Goal: Task Accomplishment & Management: Use online tool/utility

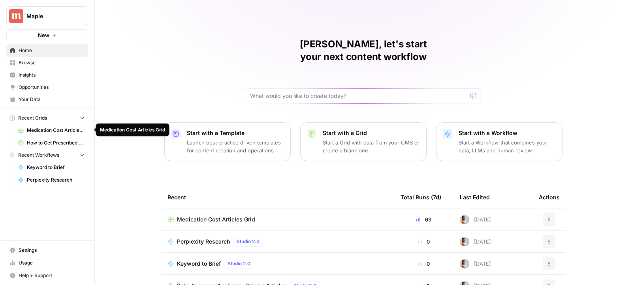
click at [44, 133] on span "Medication Cost Articles Grid" at bounding box center [56, 130] width 58 height 7
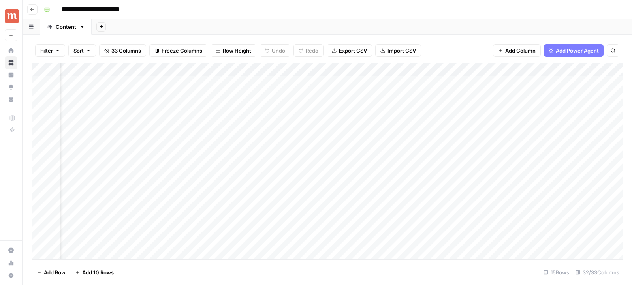
scroll to position [0, 1207]
click at [269, 71] on div "Add Column" at bounding box center [327, 161] width 591 height 197
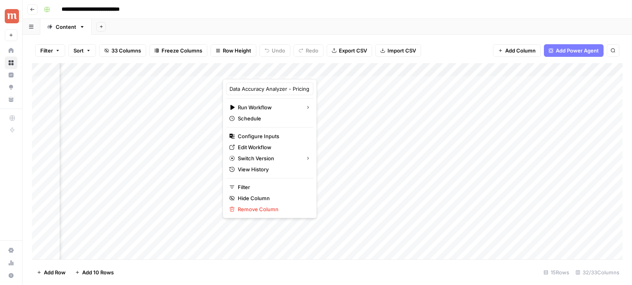
click at [352, 62] on div "Filter Sort 33 Columns Freeze Columns Row Height Undo Redo Export CSV Import CS…" at bounding box center [327, 50] width 591 height 25
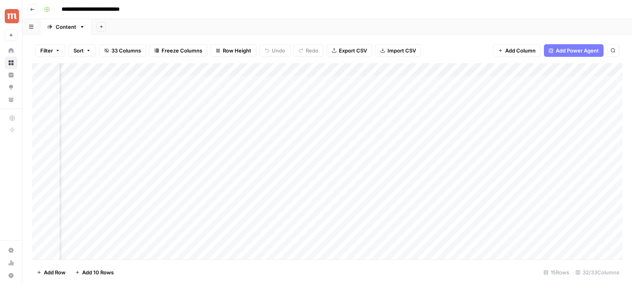
scroll to position [0, 1282]
click at [425, 83] on div "Add Column" at bounding box center [327, 161] width 591 height 197
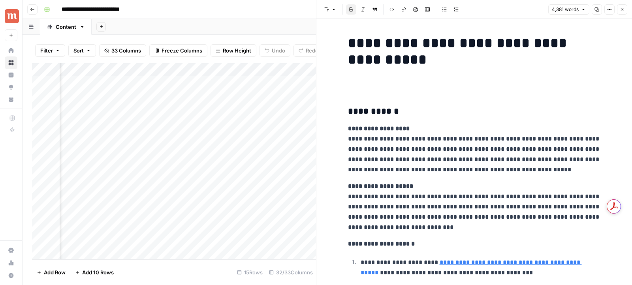
click at [625, 10] on button "Close" at bounding box center [622, 9] width 10 height 10
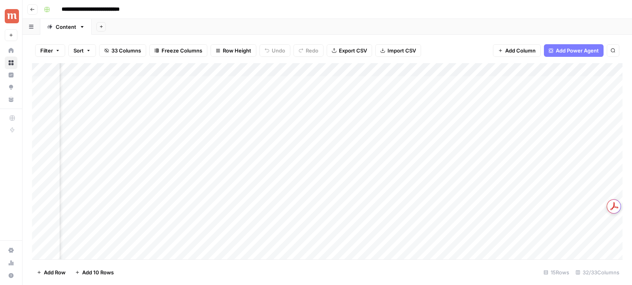
click at [299, 61] on div "Filter Sort 33 Columns Freeze Columns Row Height Undo Redo Export CSV Import CS…" at bounding box center [327, 50] width 591 height 25
click at [426, 83] on div "Add Column" at bounding box center [327, 161] width 591 height 197
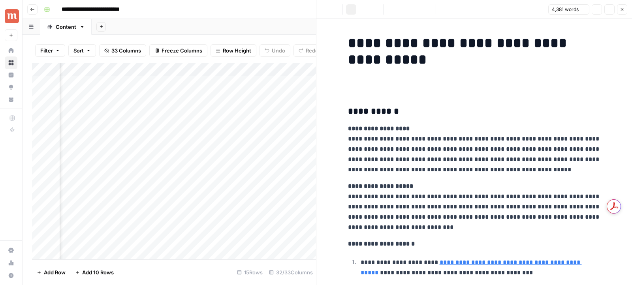
click at [621, 9] on icon "button" at bounding box center [622, 9] width 5 height 5
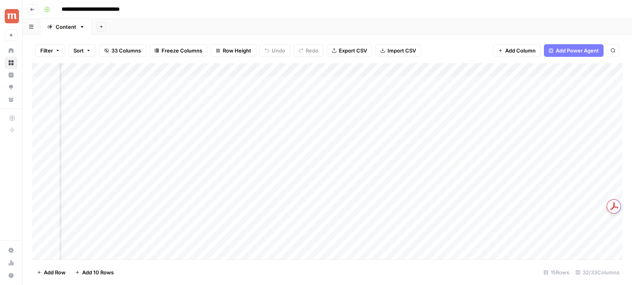
click at [271, 83] on div "Add Column" at bounding box center [327, 161] width 591 height 197
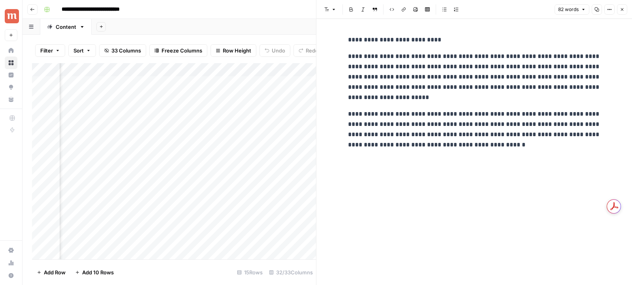
click at [621, 9] on icon "button" at bounding box center [622, 9] width 5 height 5
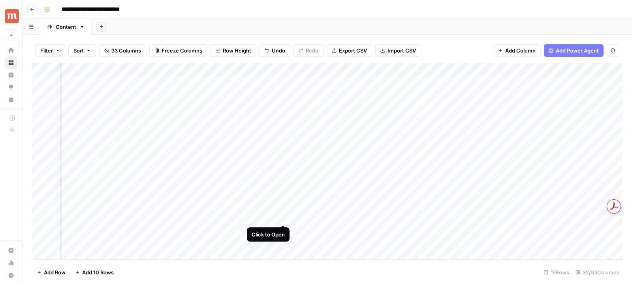
click at [281, 217] on div "Add Column" at bounding box center [327, 161] width 591 height 197
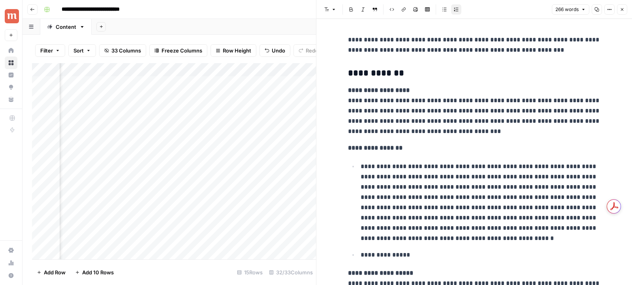
click at [405, 116] on div "**********" at bounding box center [474, 249] width 262 height 435
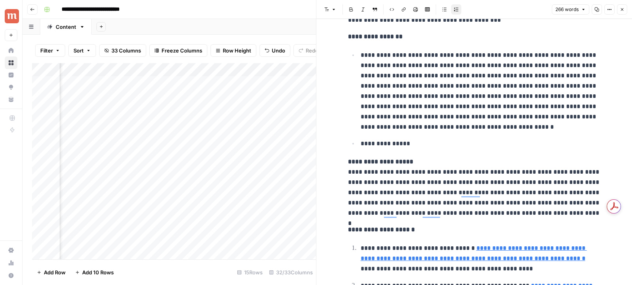
scroll to position [111, 0]
click at [620, 12] on button "Close" at bounding box center [622, 9] width 10 height 10
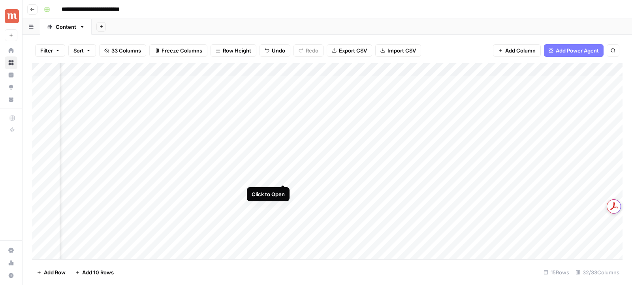
click at [282, 176] on div "Add Column" at bounding box center [327, 161] width 591 height 197
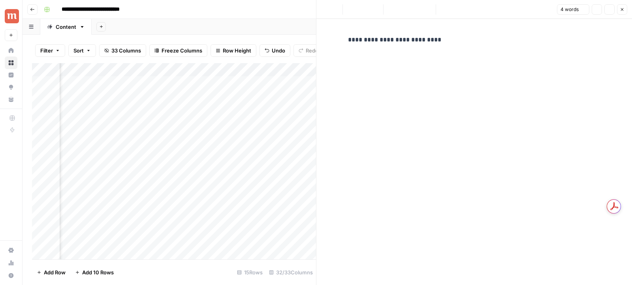
click at [623, 5] on button "Close" at bounding box center [622, 9] width 10 height 10
